Goal: Book appointment/travel/reservation

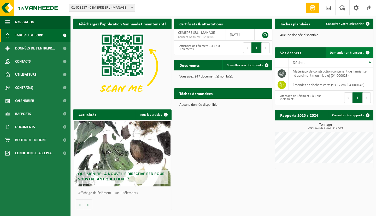
click at [344, 53] on span "Demander un transport" at bounding box center [347, 52] width 34 height 3
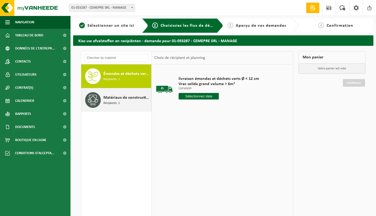
click at [125, 99] on span "Matériaux de construction contenant de l'amiante lié au ciment (non friable)" at bounding box center [127, 97] width 47 height 6
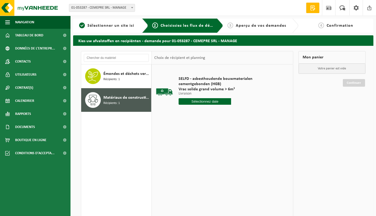
click at [197, 101] on input "text" at bounding box center [205, 101] width 53 height 7
click at [210, 156] on div "25" at bounding box center [211, 156] width 9 height 8
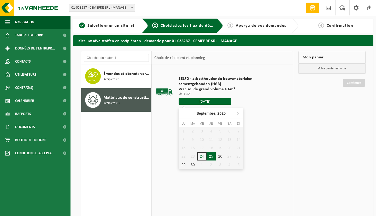
type input "à partir de [DATE]"
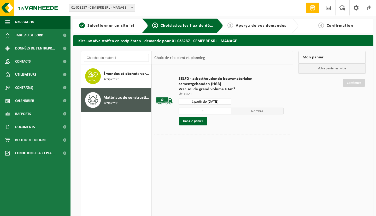
click at [228, 112] on input "1" at bounding box center [205, 110] width 53 height 7
type input "2"
click at [228, 109] on input "2" at bounding box center [205, 110] width 53 height 7
click at [196, 119] on button "Dans le panier" at bounding box center [193, 121] width 28 height 8
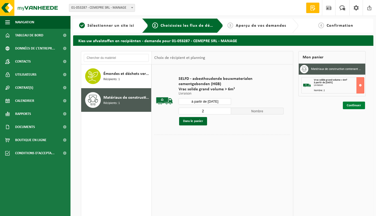
click at [353, 104] on link "Continuer" at bounding box center [354, 105] width 22 height 8
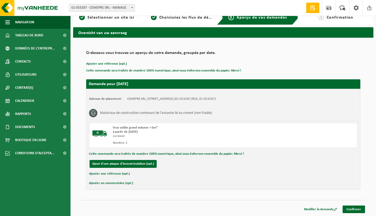
scroll to position [8, 0]
click at [353, 208] on link "Confirmer" at bounding box center [354, 209] width 22 height 8
